Goal: Transaction & Acquisition: Purchase product/service

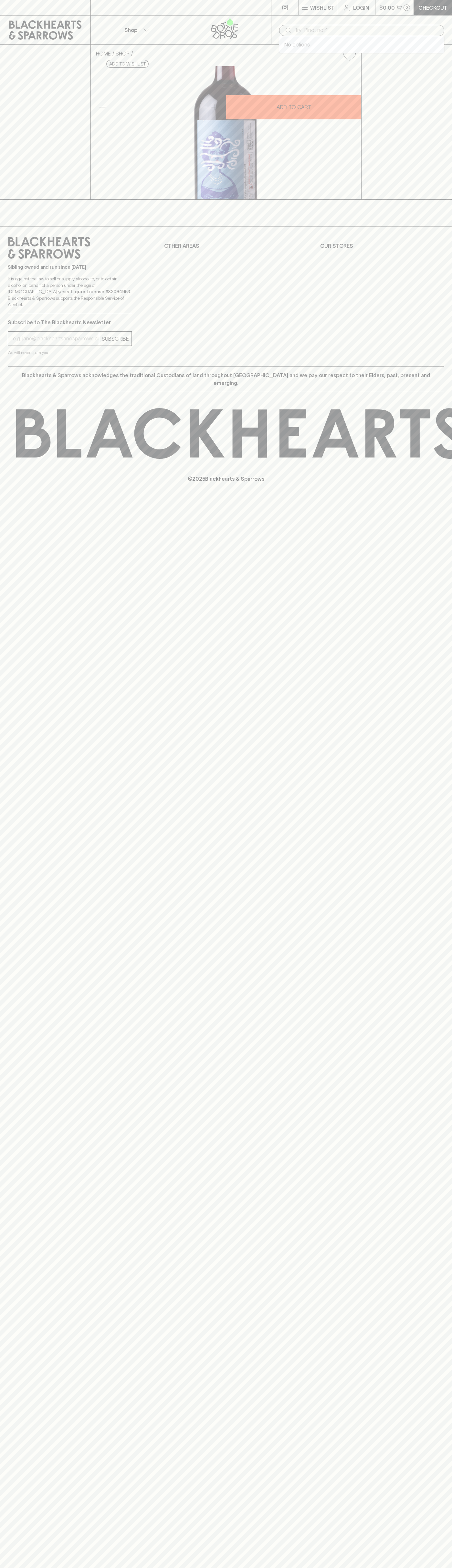
click at [308, 31] on input "text" at bounding box center [366, 30] width 144 height 10
click at [448, 499] on div "© 2025 Blackhearts & Sparrows" at bounding box center [226, 445] width 452 height 107
click at [224, 1567] on html "⠀ ⠀ Wishlist Login $0.00 0 Checkout Shop ​ HOME SHOP Benotti Rosavica Langhe Ne…" at bounding box center [226, 784] width 452 height 1568
click at [29, 200] on div "HOME SHOP Benotti Rosavica Langhe Nebbiolo Nebiulina 2023 MAGNUM 1500ml $93.00 …" at bounding box center [226, 122] width 452 height 155
